Goal: Download file/media

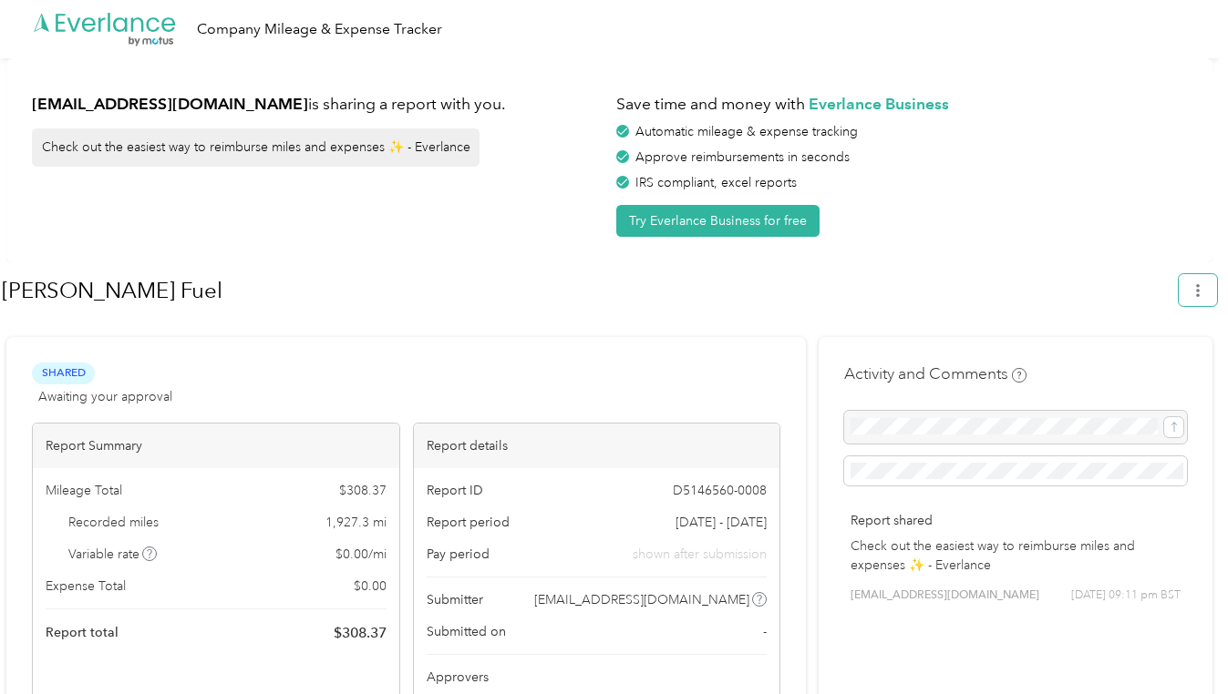
click at [1209, 298] on button "button" at bounding box center [1197, 290] width 38 height 32
click at [1157, 366] on span "Download" at bounding box center [1155, 375] width 60 height 19
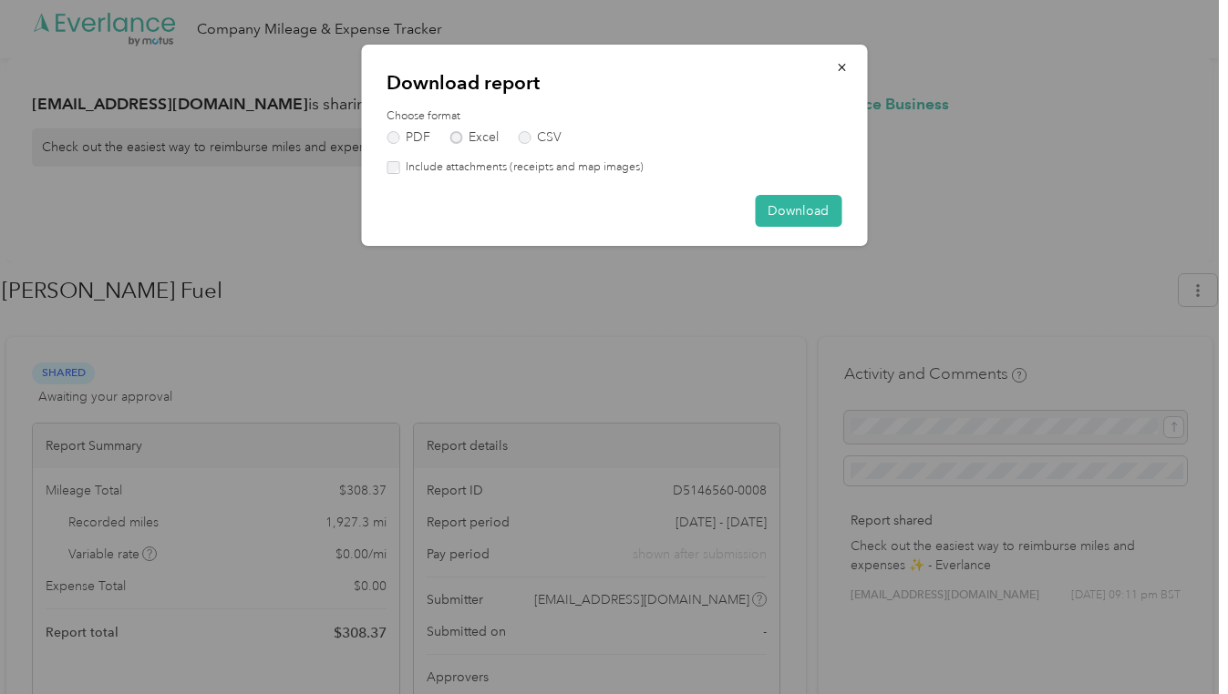
click at [458, 140] on label "Excel" at bounding box center [473, 137] width 49 height 13
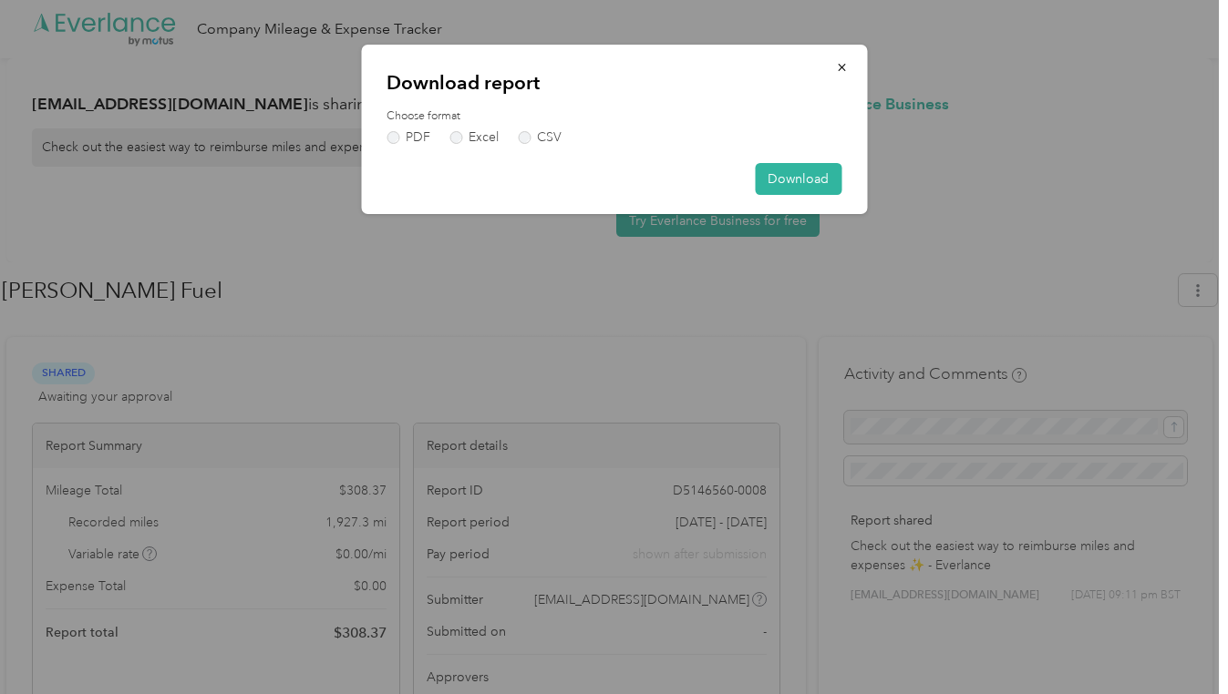
click at [811, 181] on button "Download" at bounding box center [798, 179] width 87 height 32
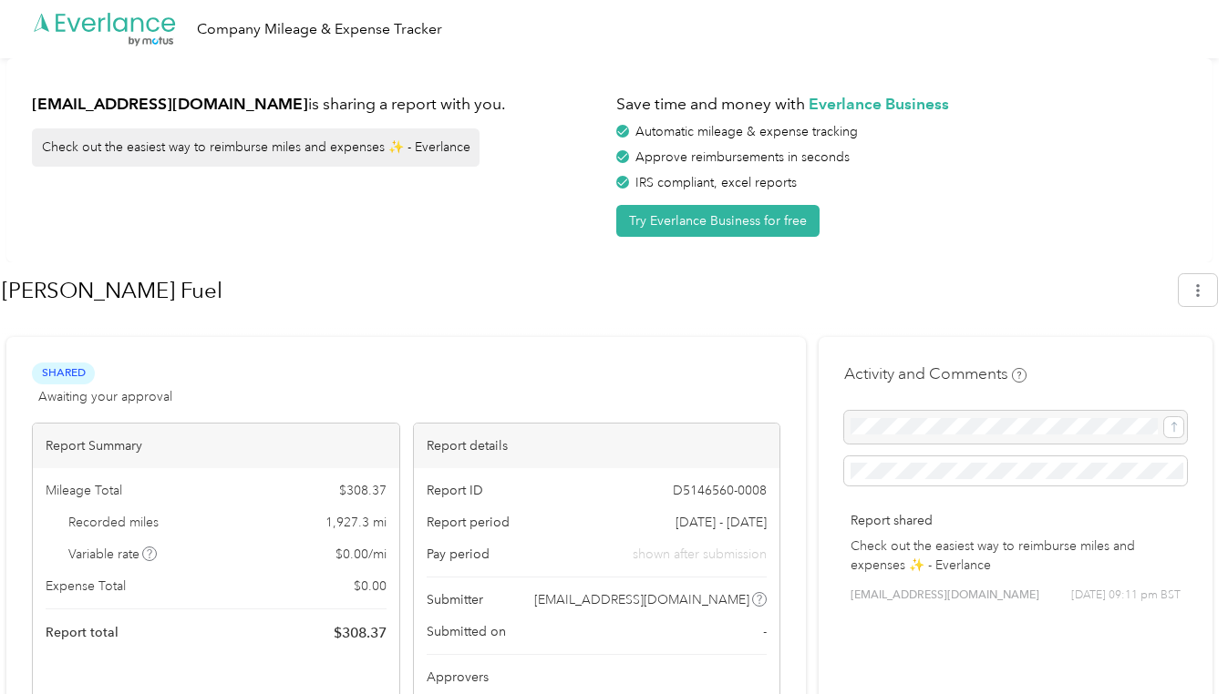
click at [621, 65] on div "[EMAIL_ADDRESS][DOMAIN_NAME] is sharing a report with you. Check out the easies…" at bounding box center [609, 160] width 1206 height 204
